Goal: Task Accomplishment & Management: Manage account settings

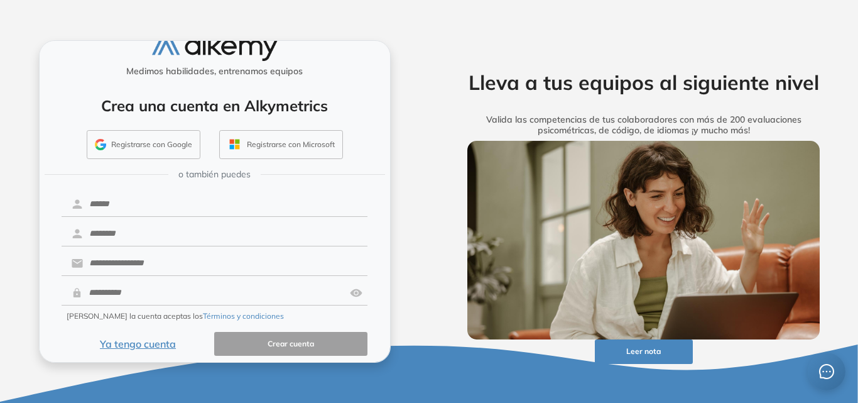
scroll to position [30, 0]
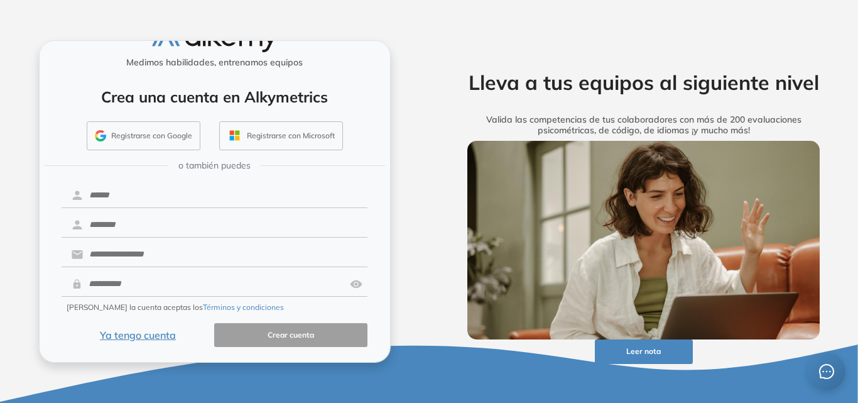
click at [161, 334] on button "Ya tengo cuenta" at bounding box center [138, 335] width 153 height 25
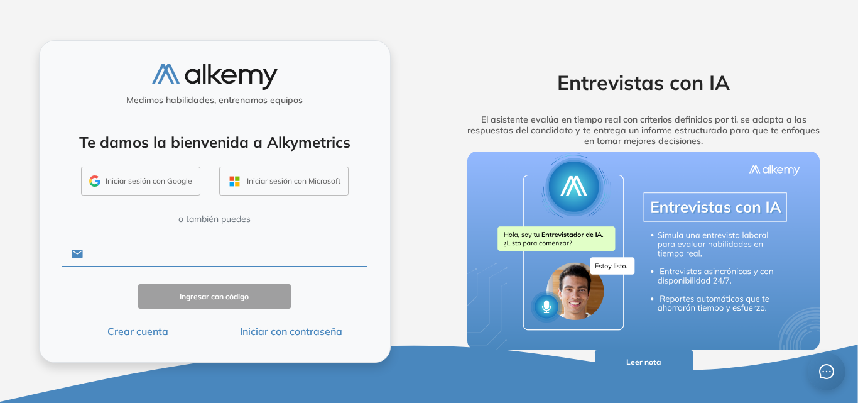
click at [209, 253] on input "text" at bounding box center [225, 254] width 285 height 24
type input "**********"
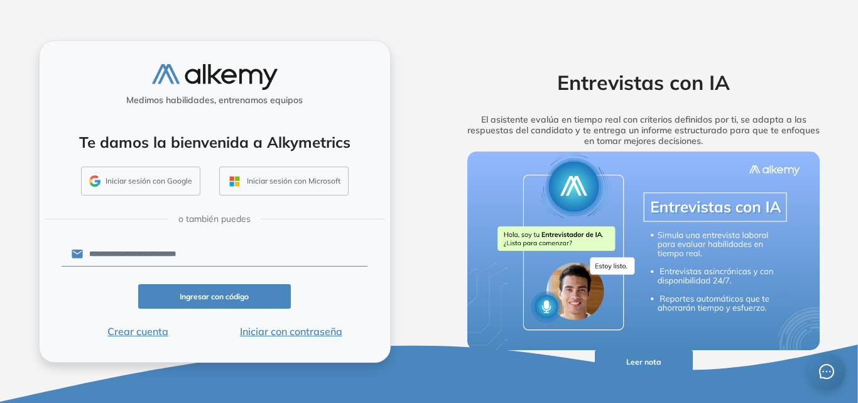
click button "Ingresar con código" at bounding box center [214, 296] width 153 height 25
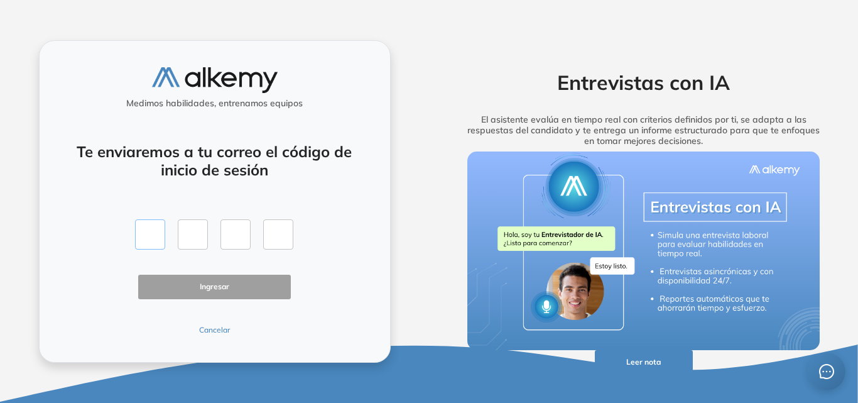
click at [151, 242] on input "text" at bounding box center [150, 234] width 30 height 30
type input "*"
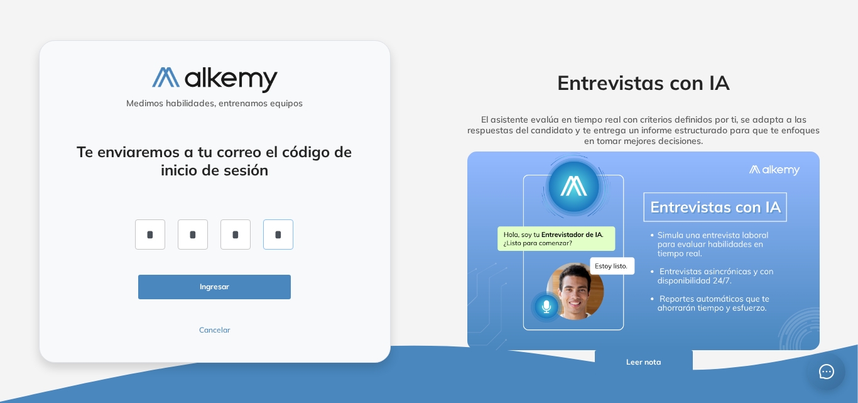
type input "*"
click button "Ingresar" at bounding box center [214, 287] width 153 height 25
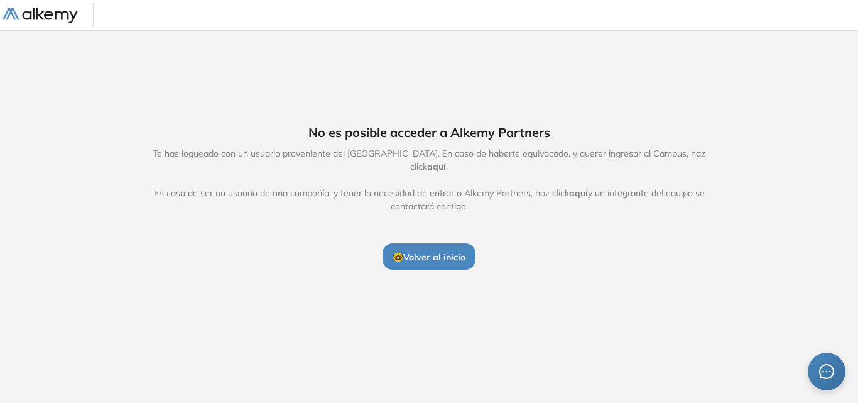
click at [446, 161] on span "aquí" at bounding box center [436, 166] width 19 height 11
